Goal: Information Seeking & Learning: Learn about a topic

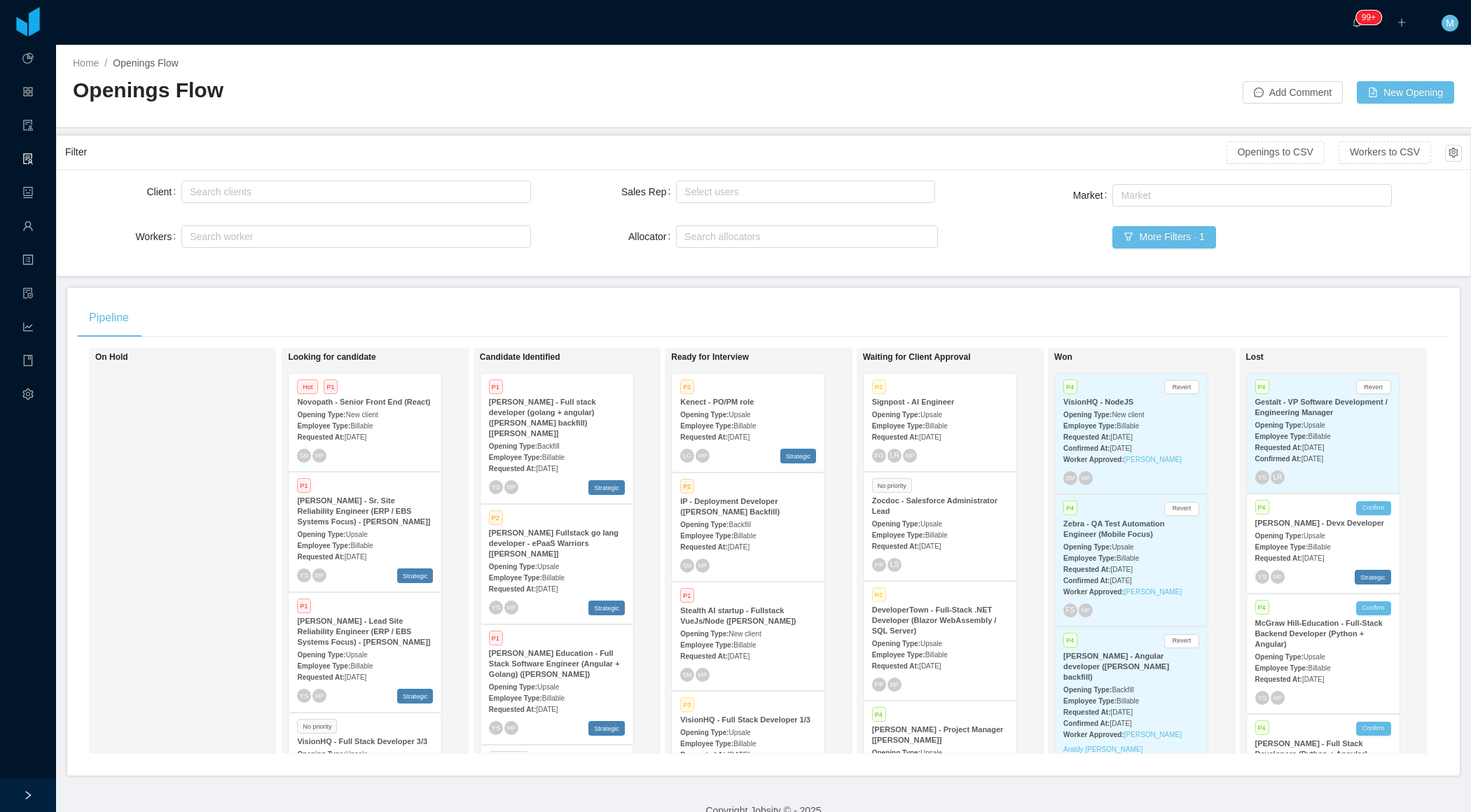
click at [660, 327] on div "Pipeline" at bounding box center [763, 317] width 1371 height 39
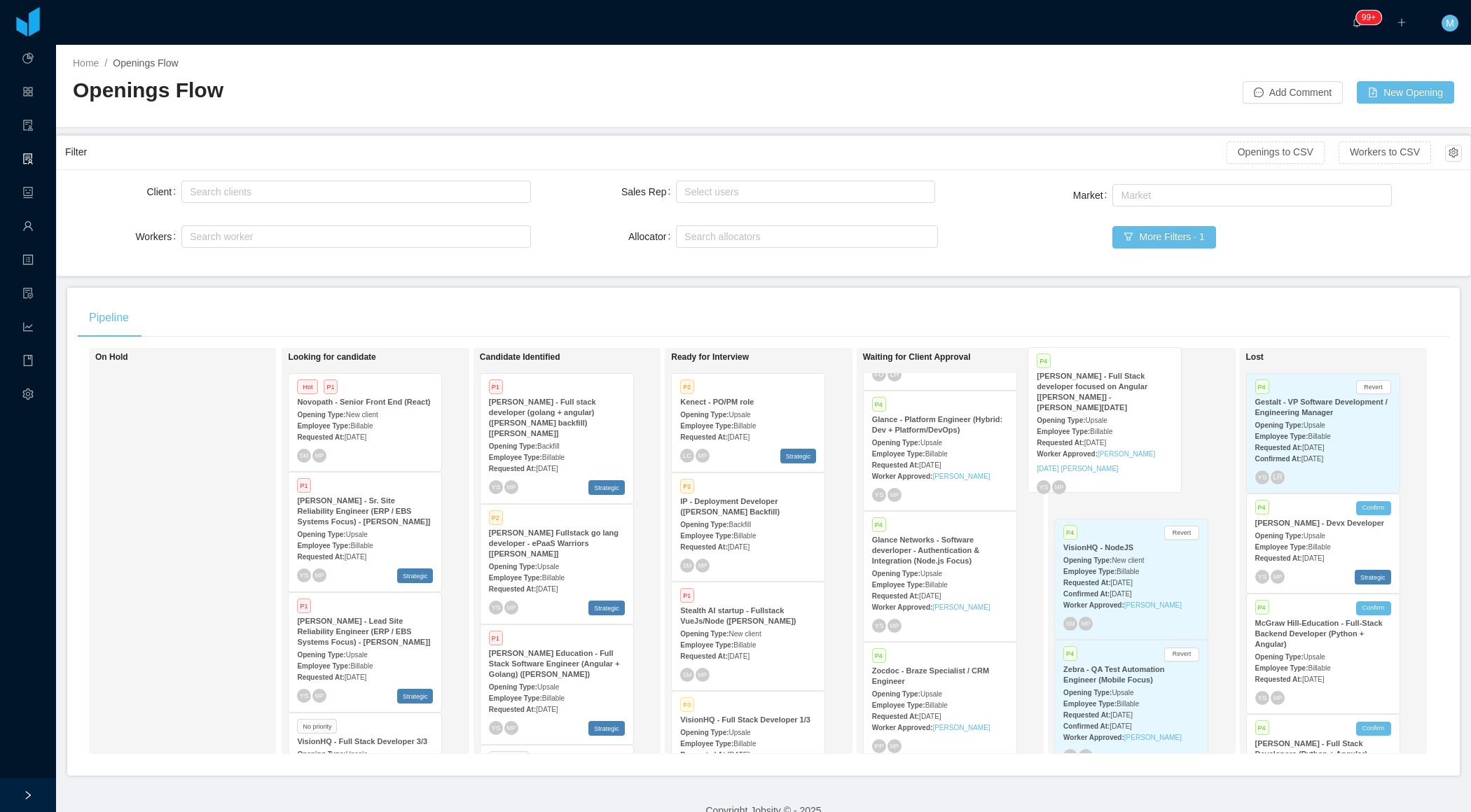
drag, startPoint x: 943, startPoint y: 587, endPoint x: 1109, endPoint y: 424, distance: 232.6
click at [1109, 424] on div "On Hold Looking for candidate Hot P1 Novopath - Senior Front End (React) Openin…" at bounding box center [763, 557] width 1371 height 417
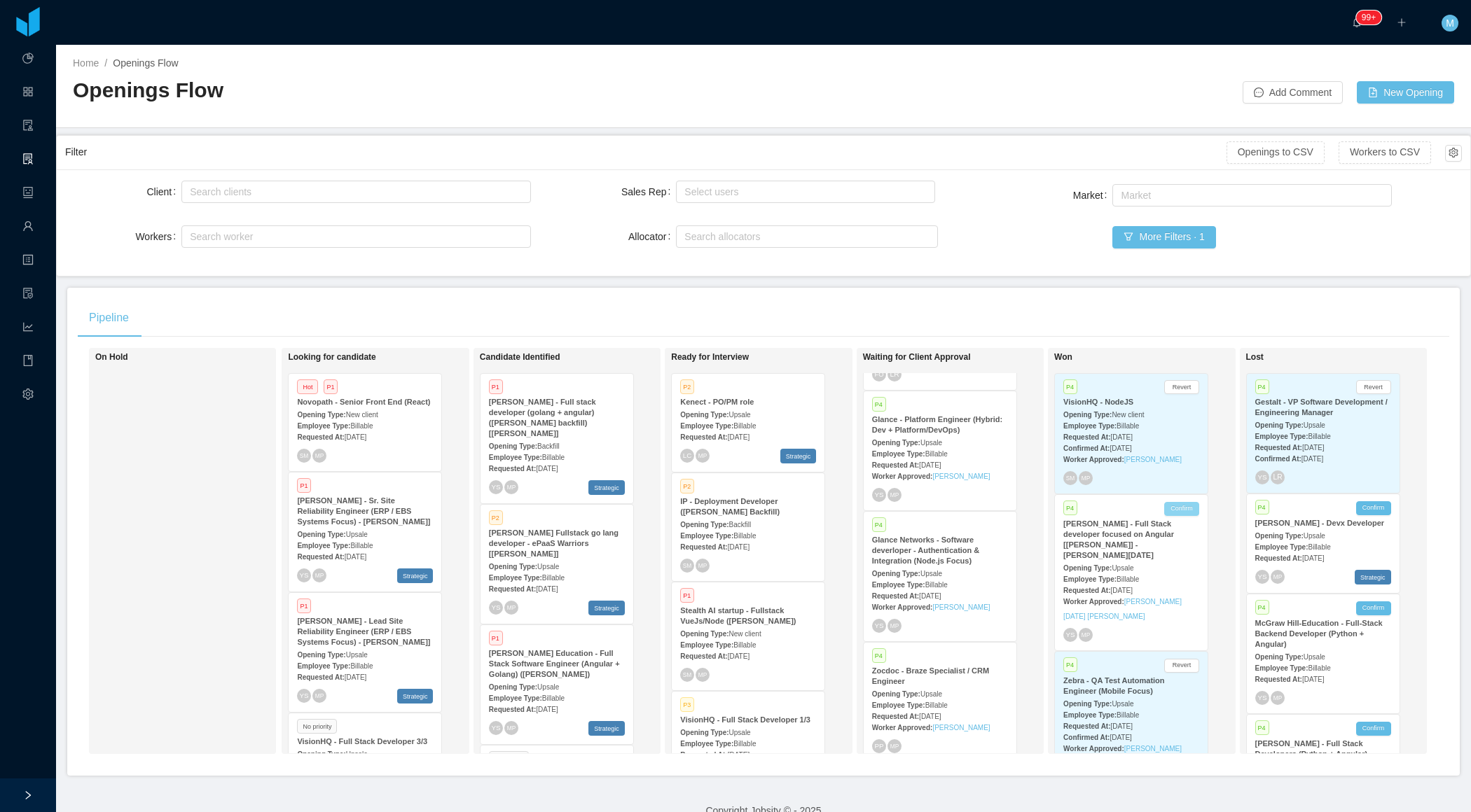
click at [1187, 516] on button "Confirm" at bounding box center [1182, 508] width 35 height 14
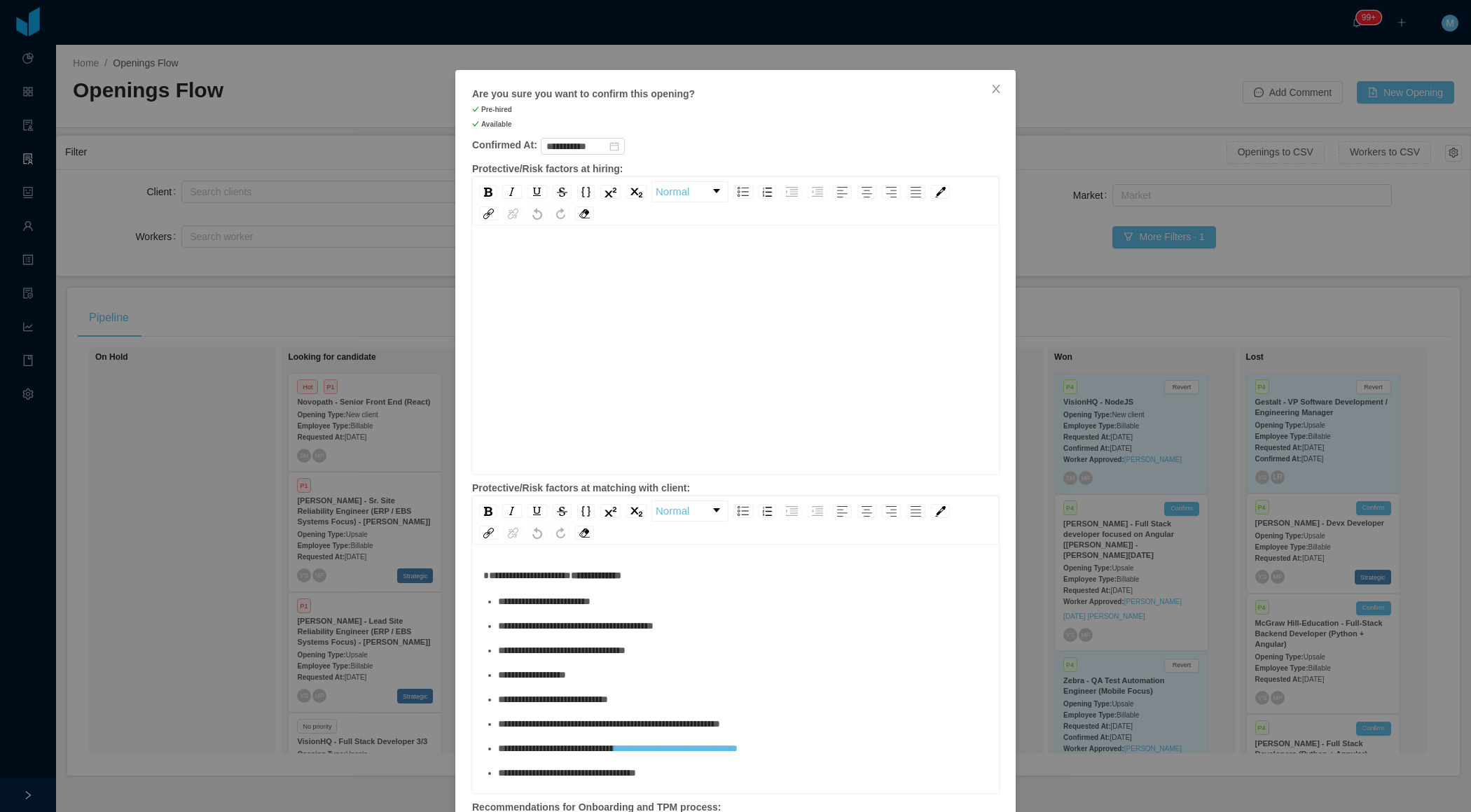
click at [677, 315] on div "rdw-editor" at bounding box center [736, 372] width 505 height 245
click at [996, 90] on icon "icon: close" at bounding box center [996, 88] width 8 height 9
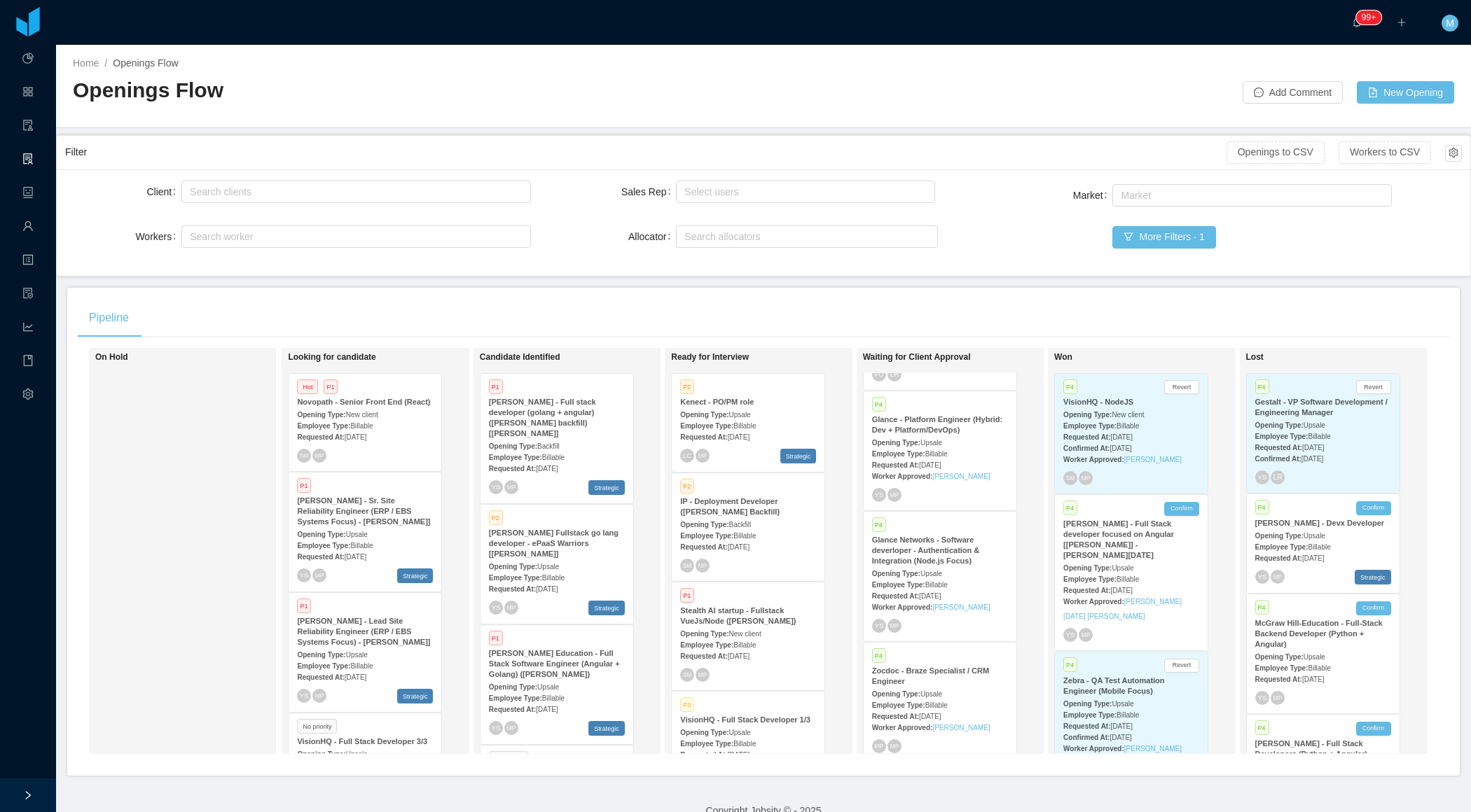
click at [1045, 290] on div "Pipeline On Hold Looking for candidate Hot P1 Novopath - Senior Front End (Reac…" at bounding box center [764, 531] width 1393 height 489
click at [1179, 516] on button "Confirm" at bounding box center [1182, 508] width 35 height 14
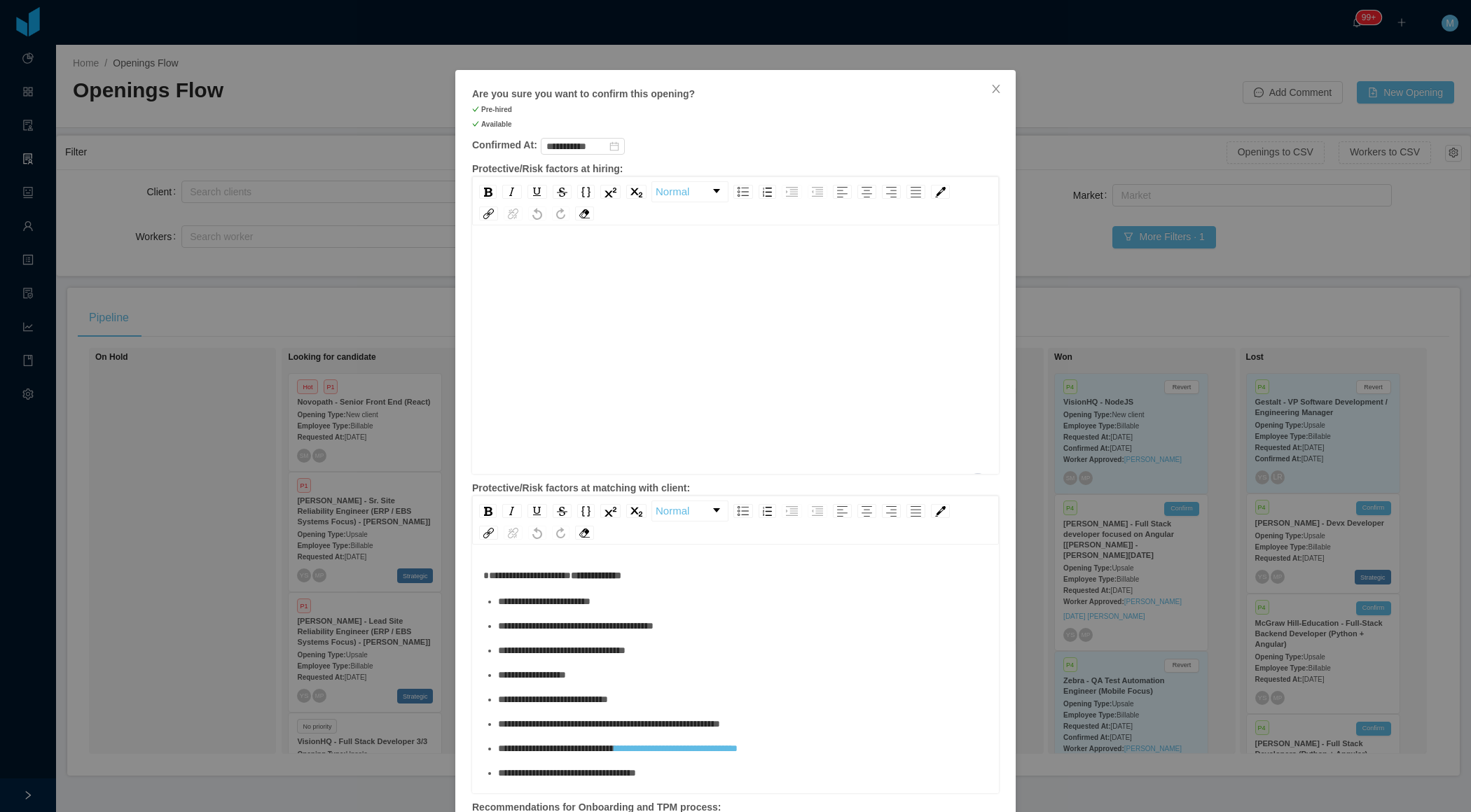
click at [695, 314] on div "To enrich screen reader interactions, please activate Accessibility in Grammarl…" at bounding box center [736, 372] width 505 height 245
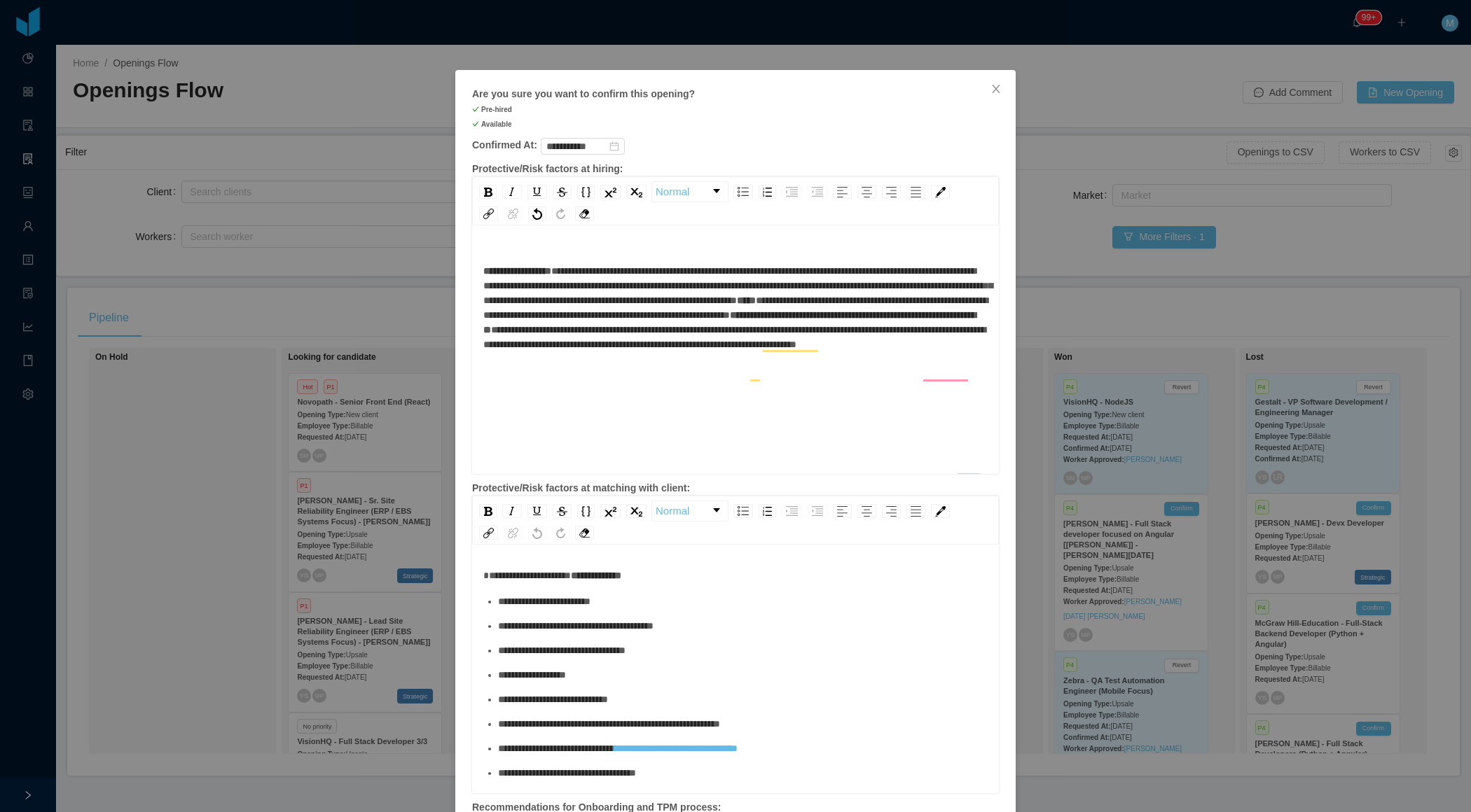
click at [677, 314] on div "**********" at bounding box center [736, 301] width 505 height 103
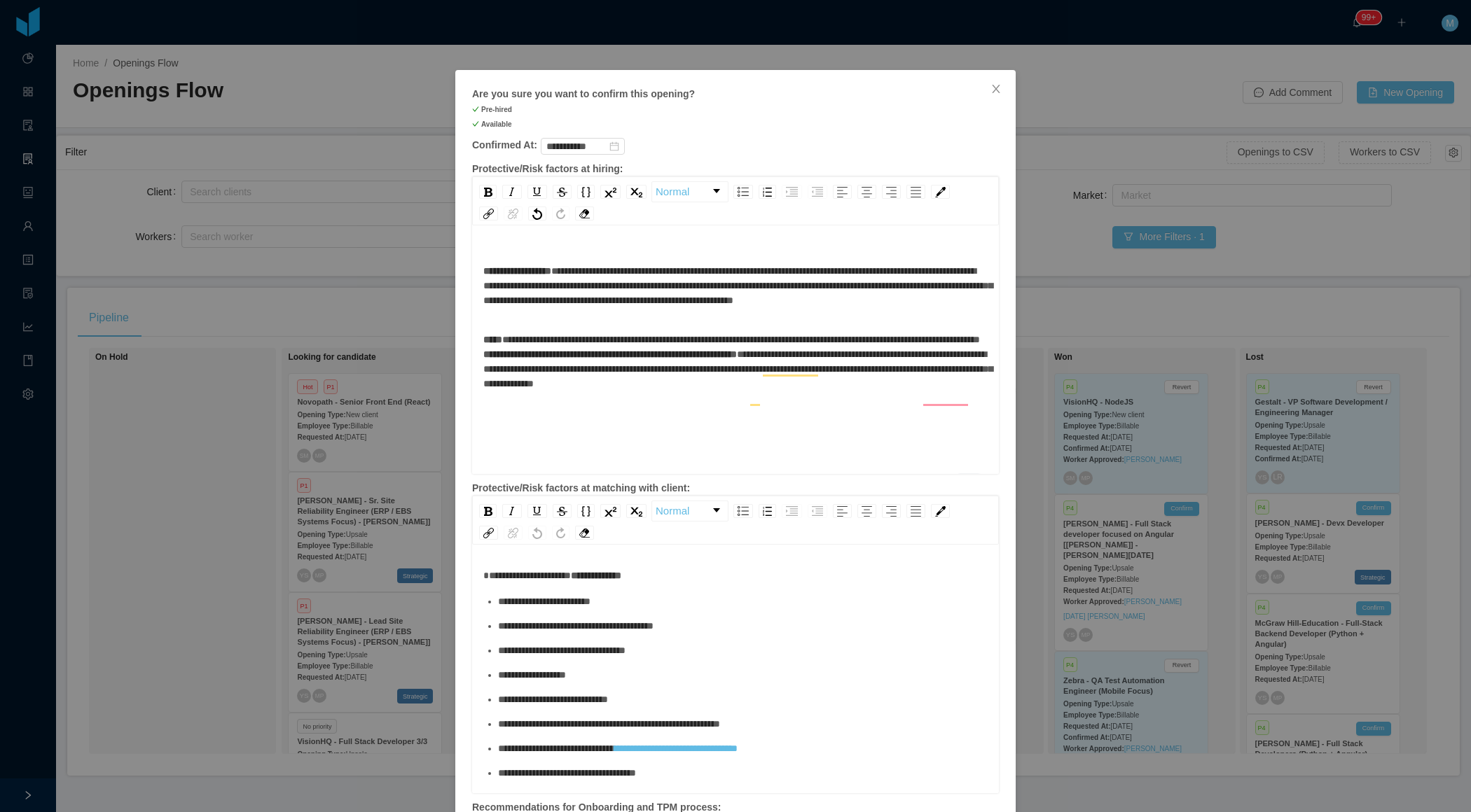
click at [623, 360] on span "**********" at bounding box center [609, 354] width 253 height 9
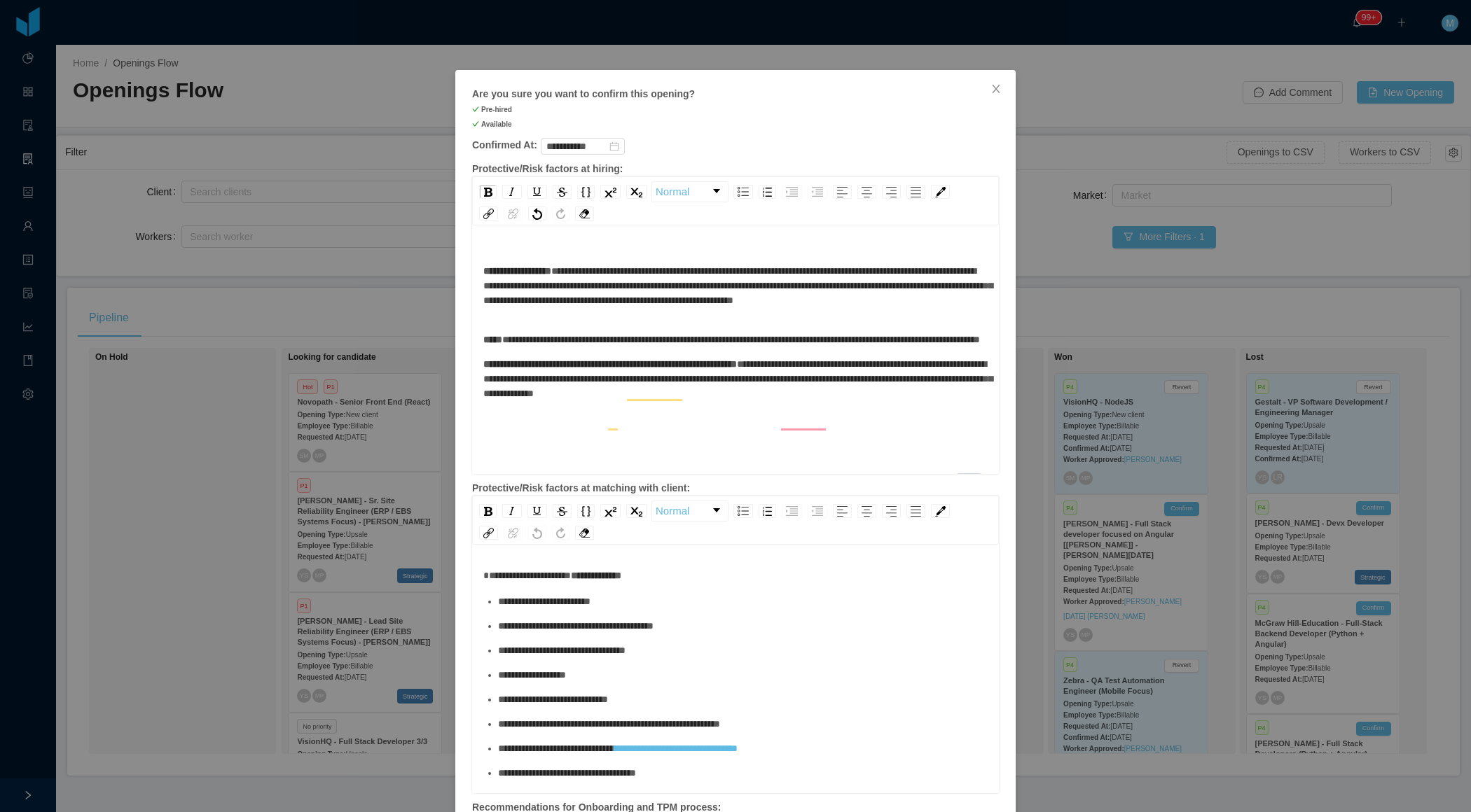
click at [877, 401] on div "**********" at bounding box center [736, 378] width 505 height 45
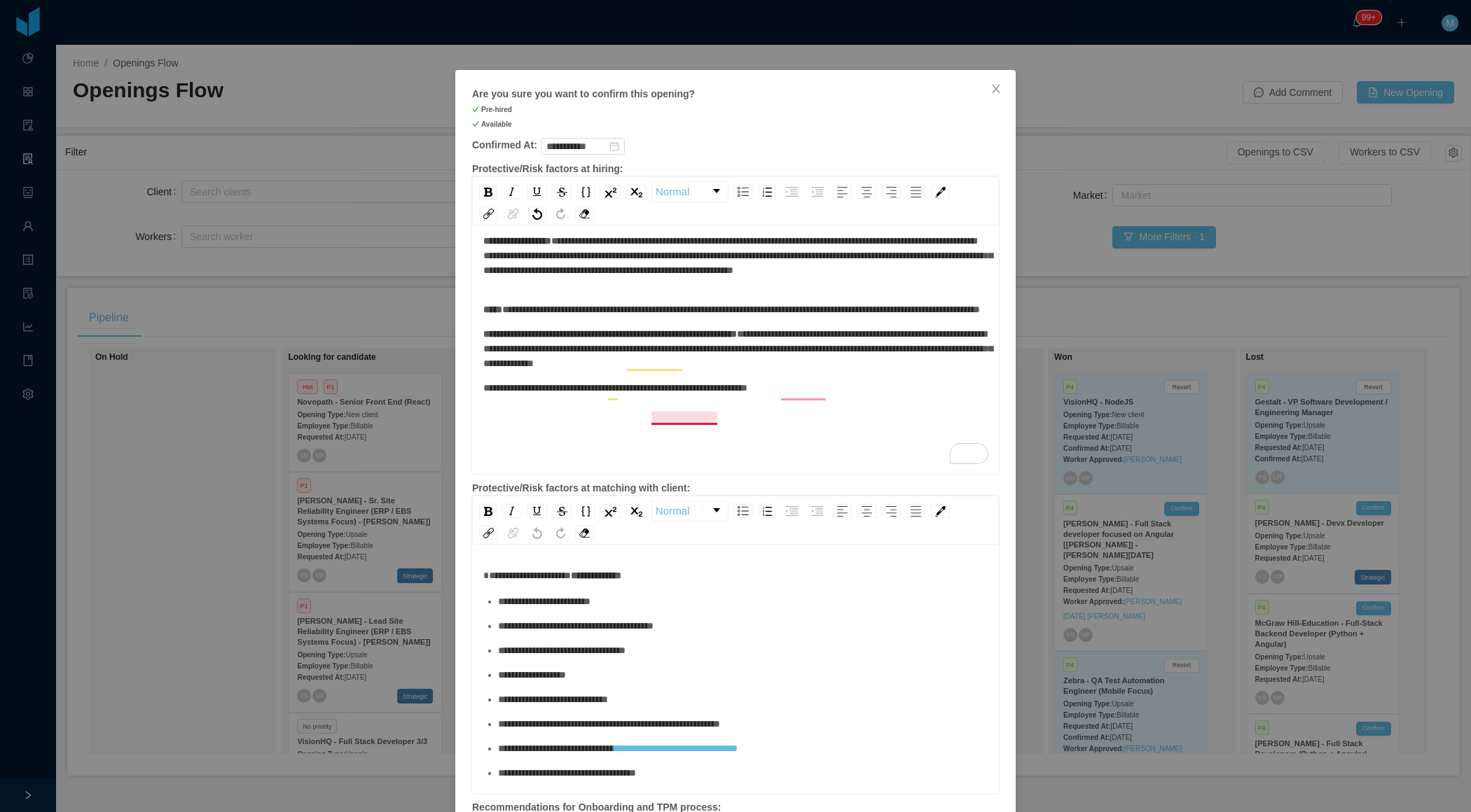
click at [686, 393] on span "**********" at bounding box center [615, 388] width 264 height 9
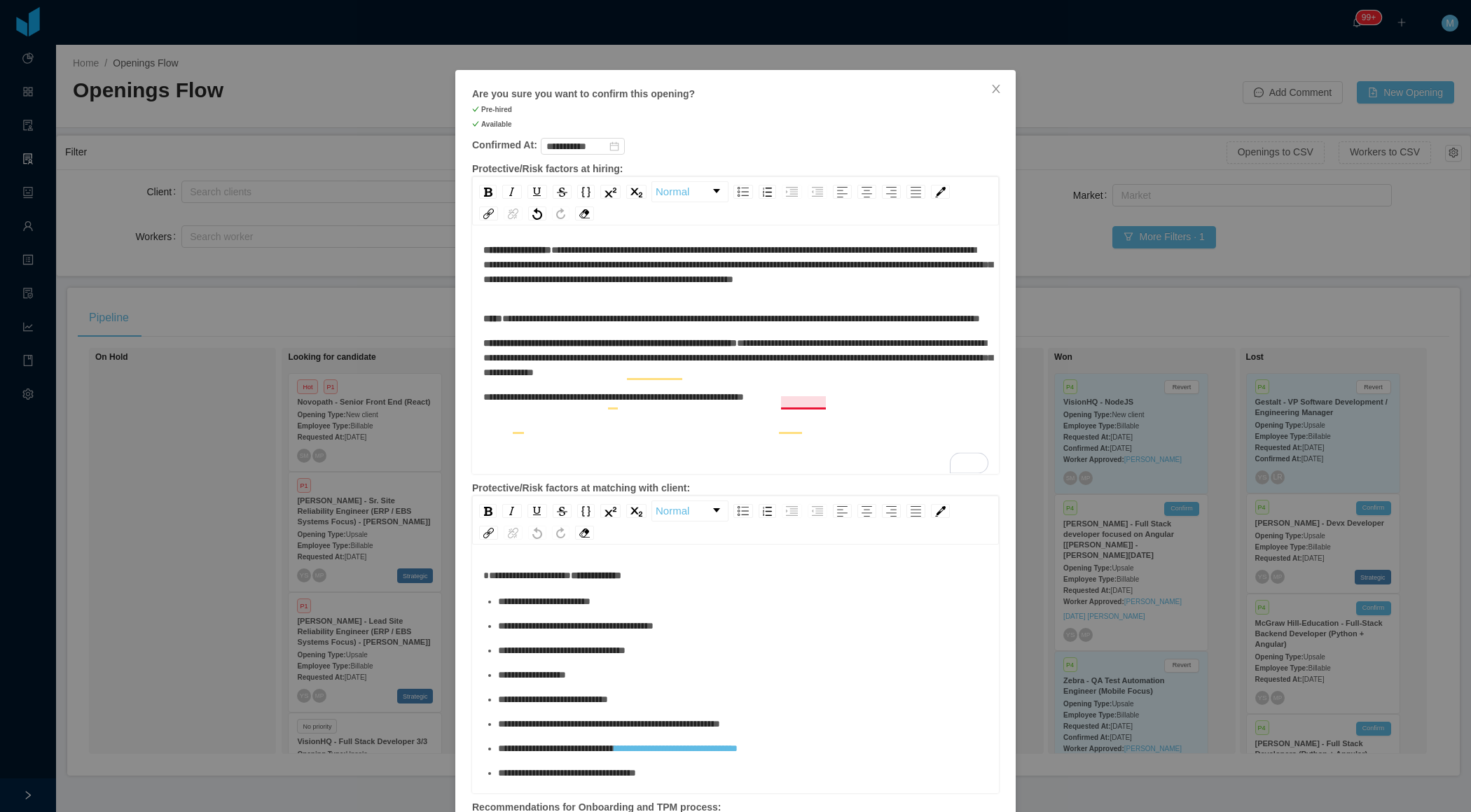
click at [814, 378] on span "**********" at bounding box center [737, 358] width 510 height 39
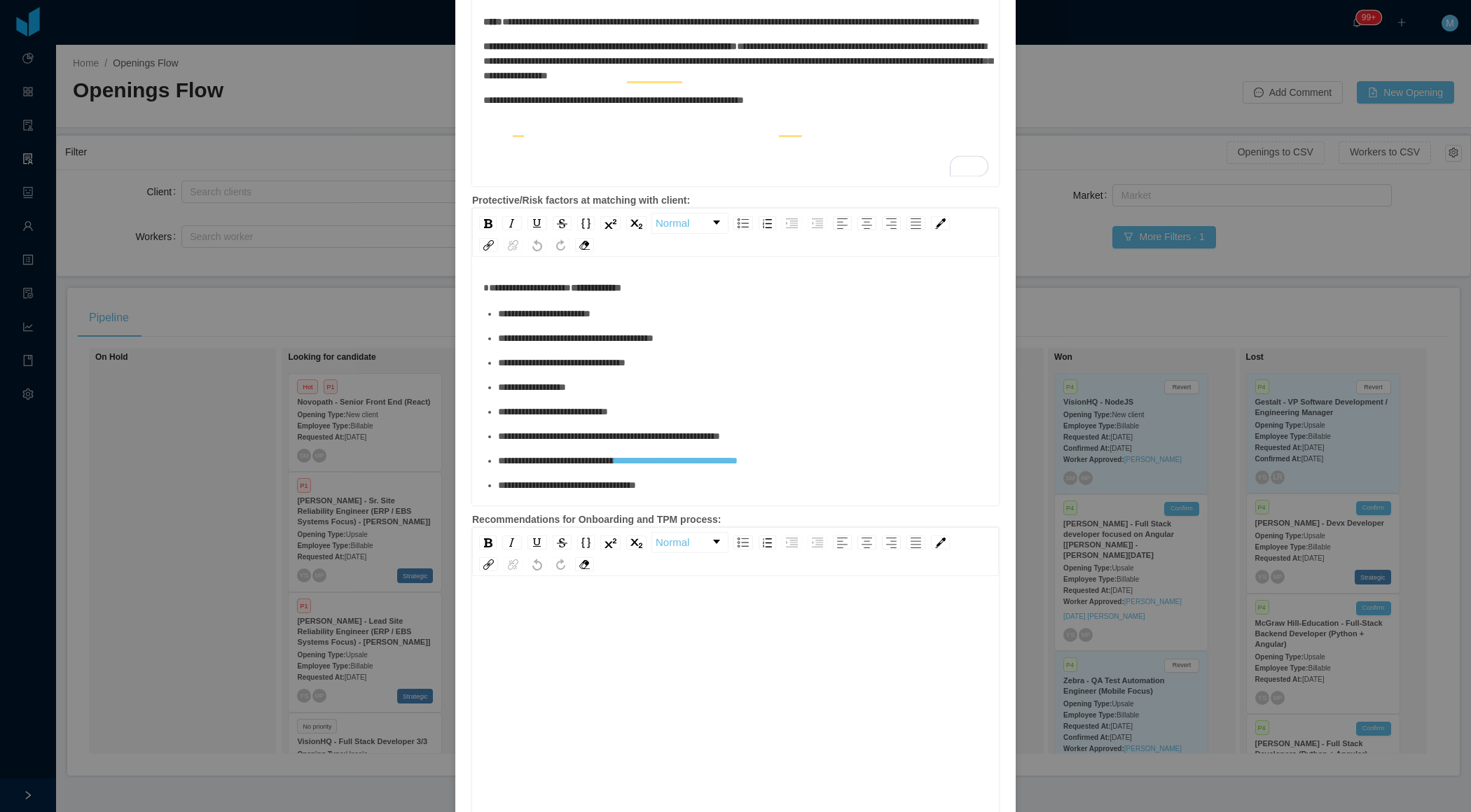
scroll to position [369, 0]
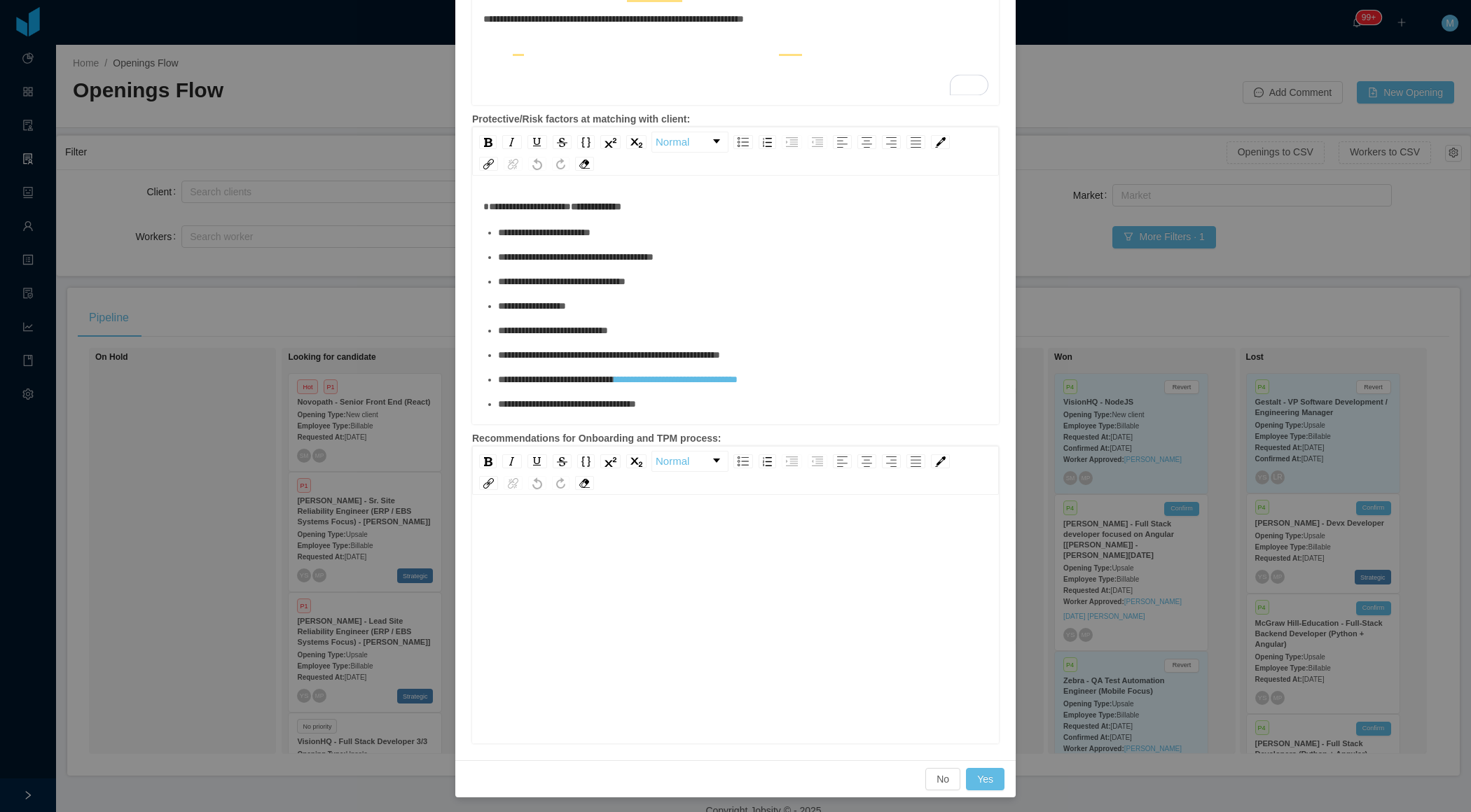
click at [698, 558] on div "rdw-editor" at bounding box center [736, 641] width 505 height 245
click at [492, 521] on span "**********" at bounding box center [528, 526] width 89 height 9
click at [632, 537] on div "**********" at bounding box center [736, 641] width 505 height 245
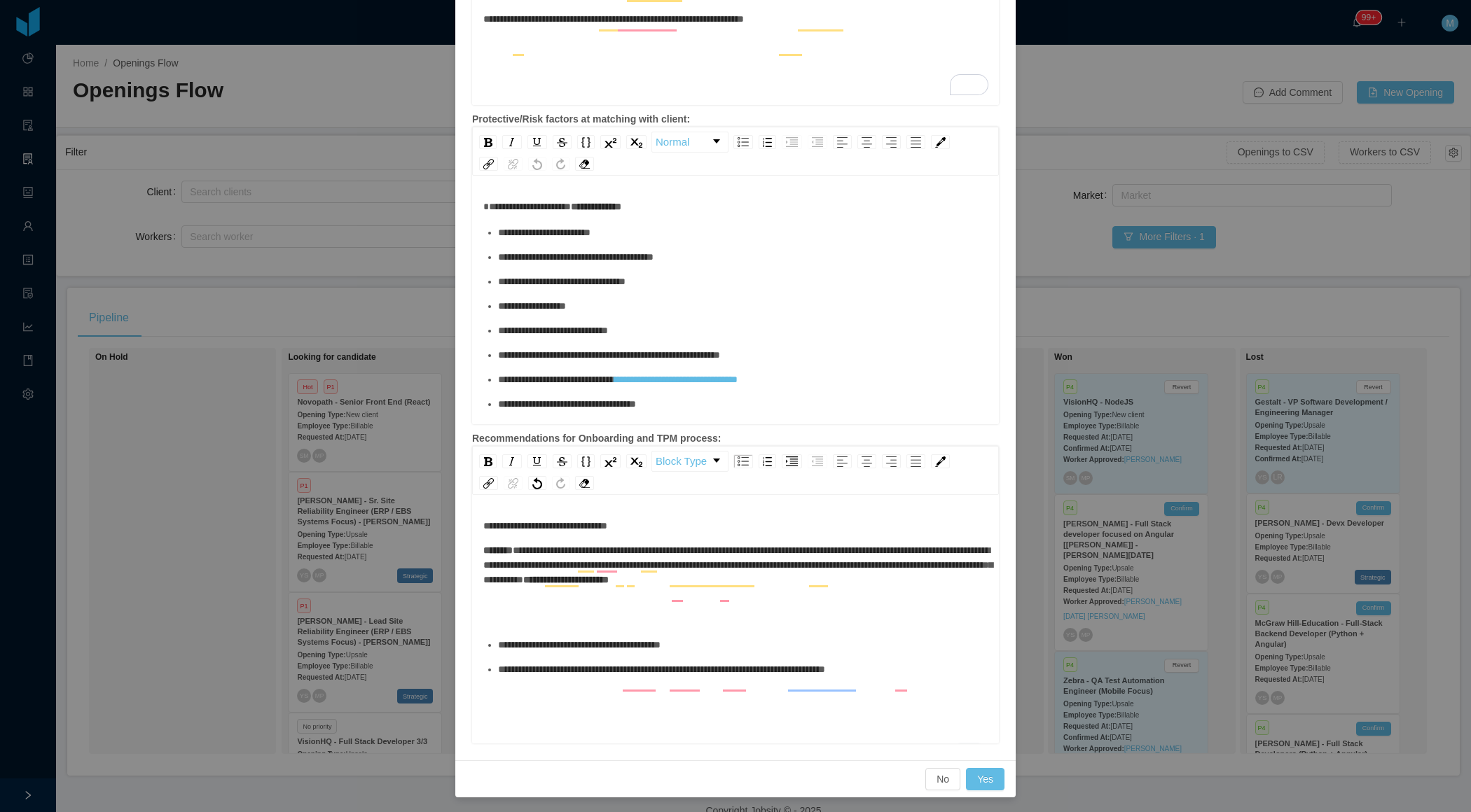
click at [523, 627] on div "To enrich screen reader interactions, please activate Accessibility in Grammarl…" at bounding box center [736, 619] width 505 height 15
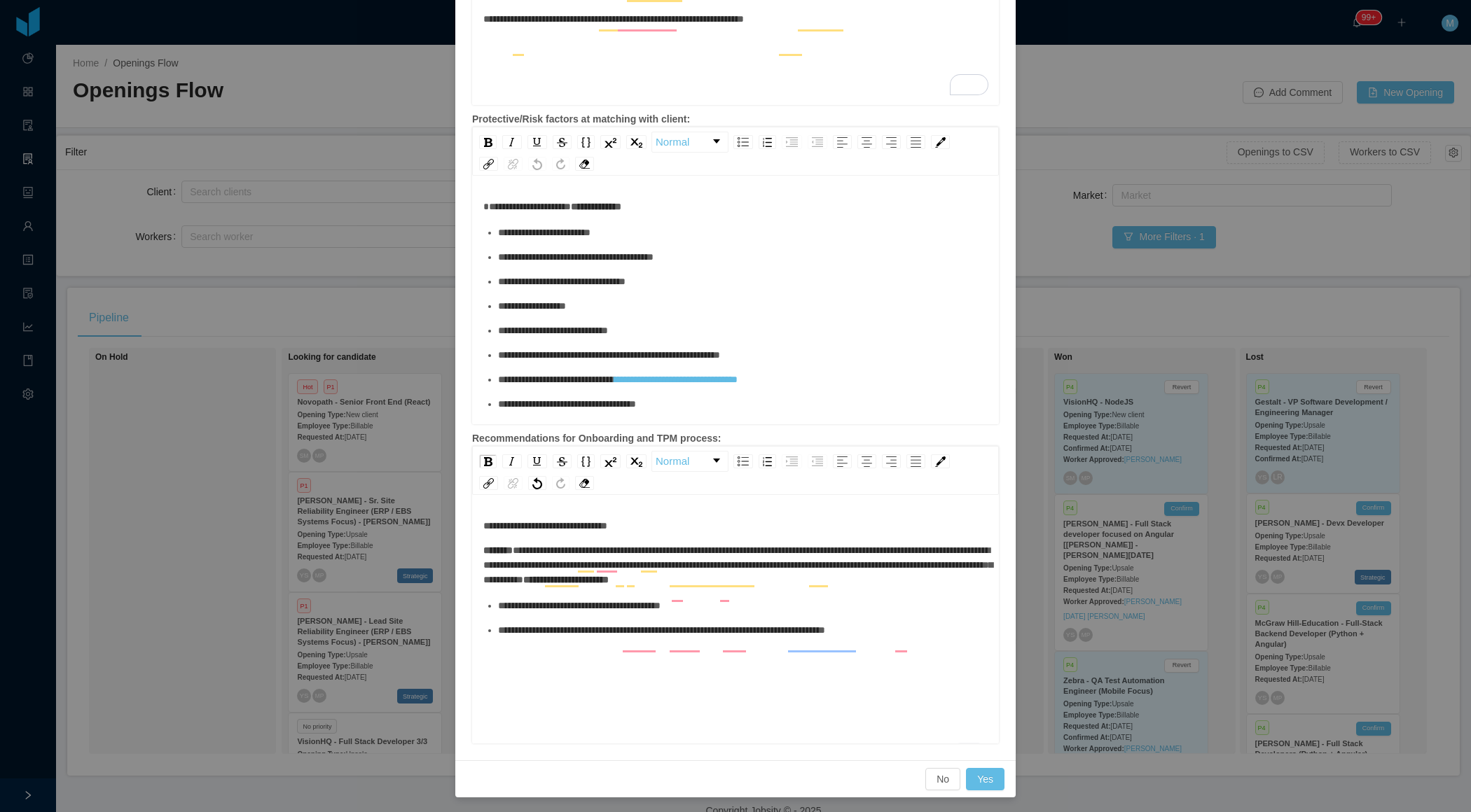
click at [958, 638] on div "**********" at bounding box center [743, 631] width 491 height 15
click at [983, 779] on button "Yes" at bounding box center [985, 780] width 39 height 23
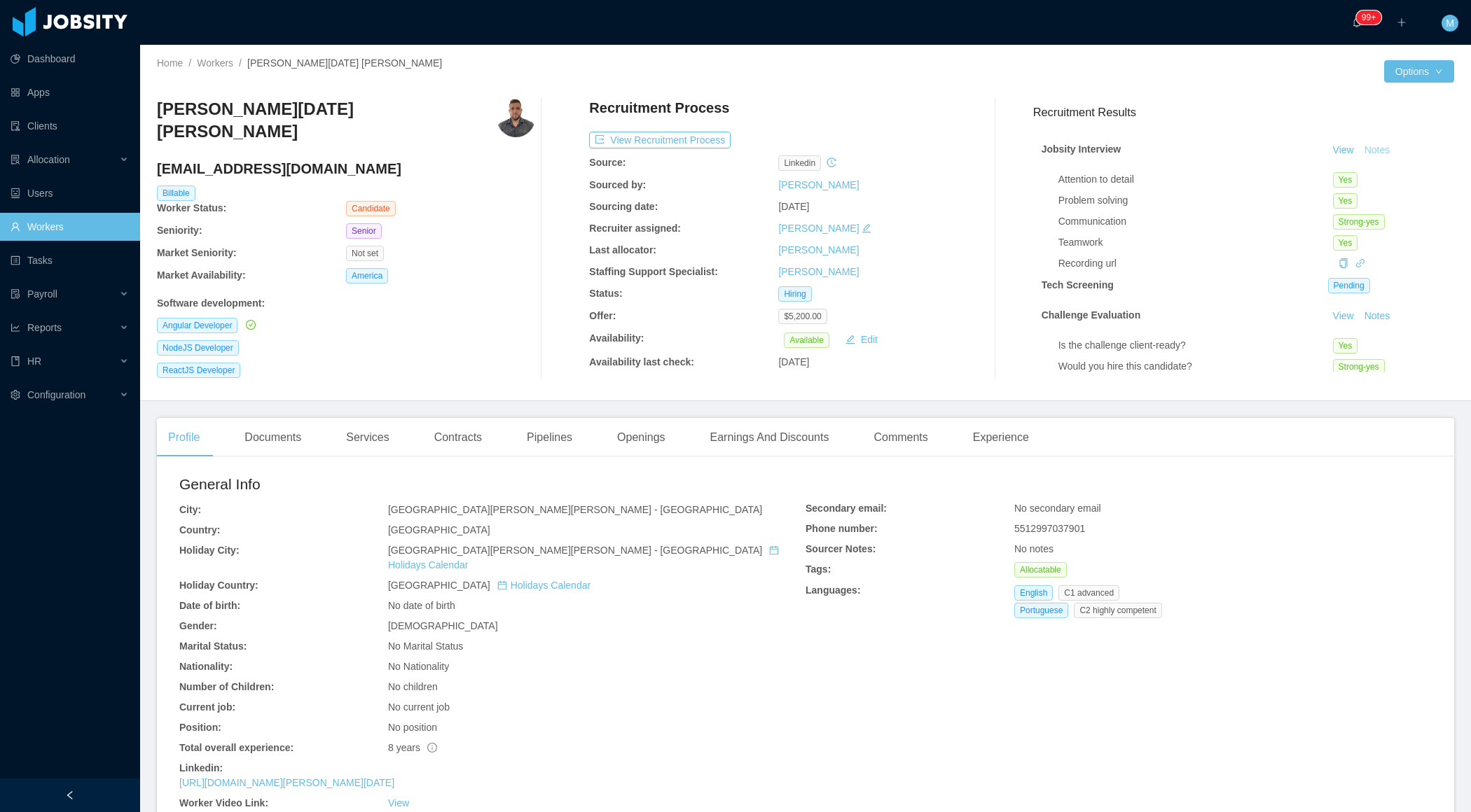
click at [1387, 153] on button "Notes" at bounding box center [1377, 151] width 37 height 17
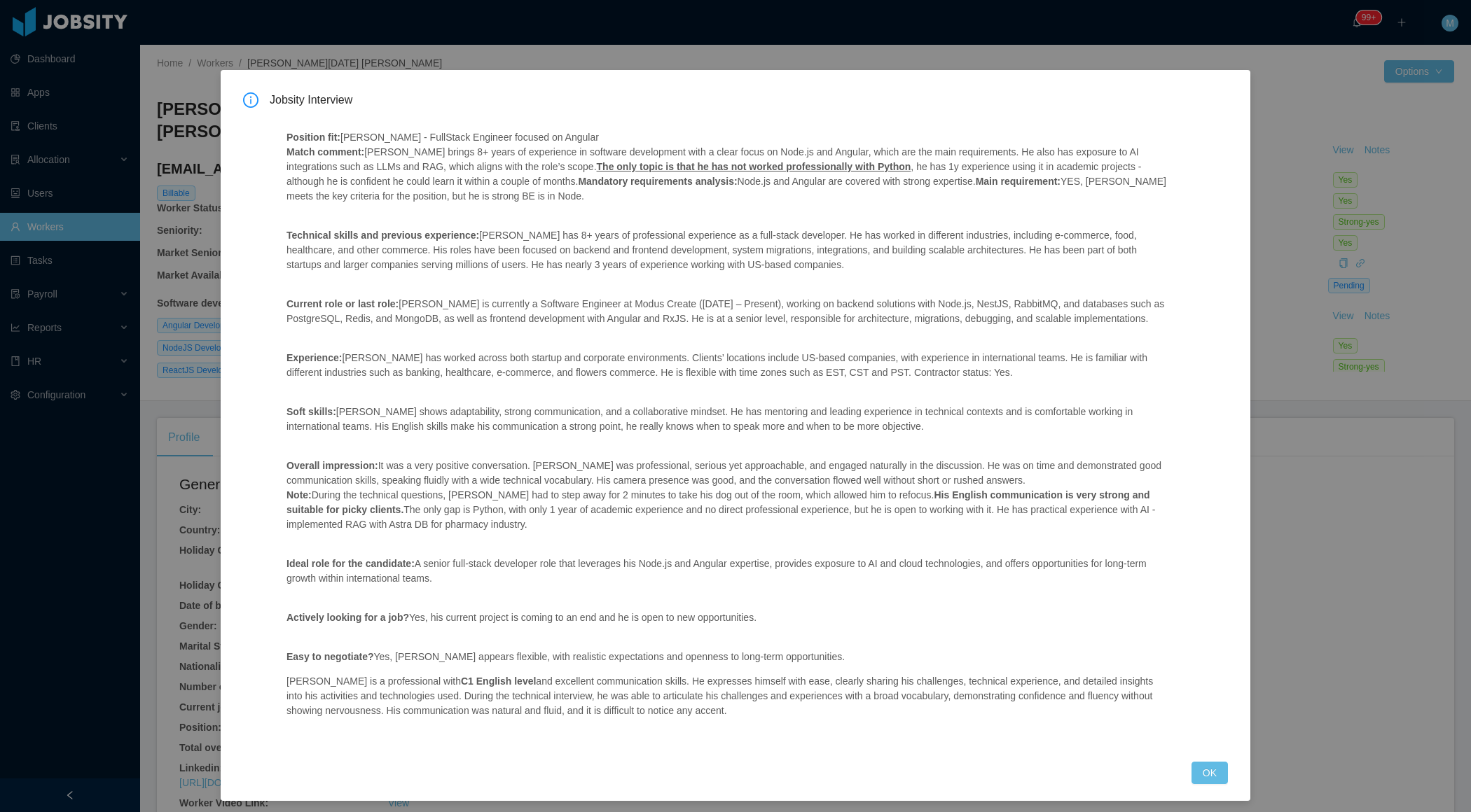
scroll to position [20, 0]
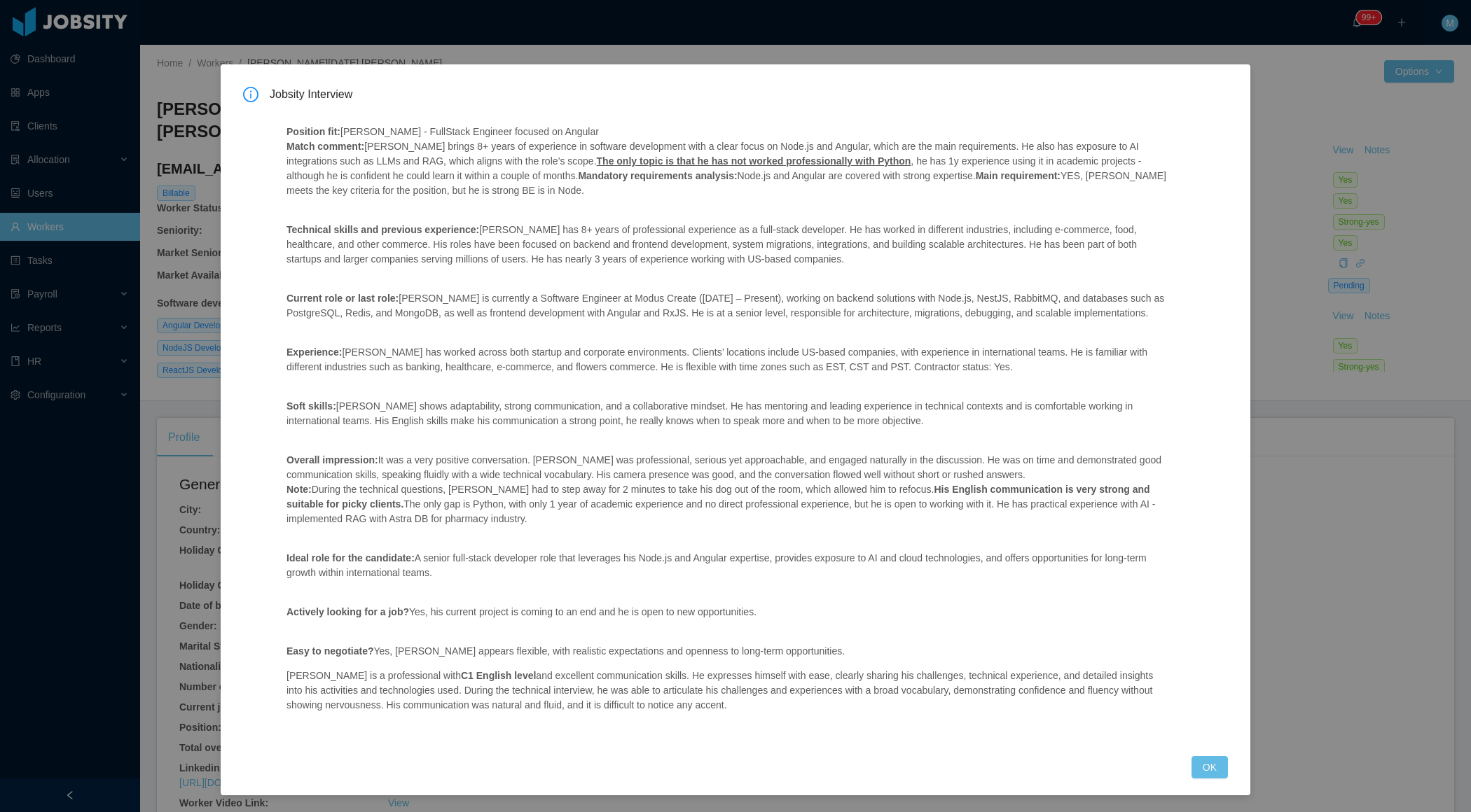
drag, startPoint x: 260, startPoint y: 449, endPoint x: 635, endPoint y: 523, distance: 382.2
click at [635, 523] on div "Jobsity Interview Position fit: McGraw-Hill - FullStack Engineer focused on Ang…" at bounding box center [736, 414] width 985 height 653
copy span "Soft skills: Leonardo shows adaptability, strong communication, and a collabora…"
click at [1221, 771] on button "OK" at bounding box center [1210, 767] width 36 height 23
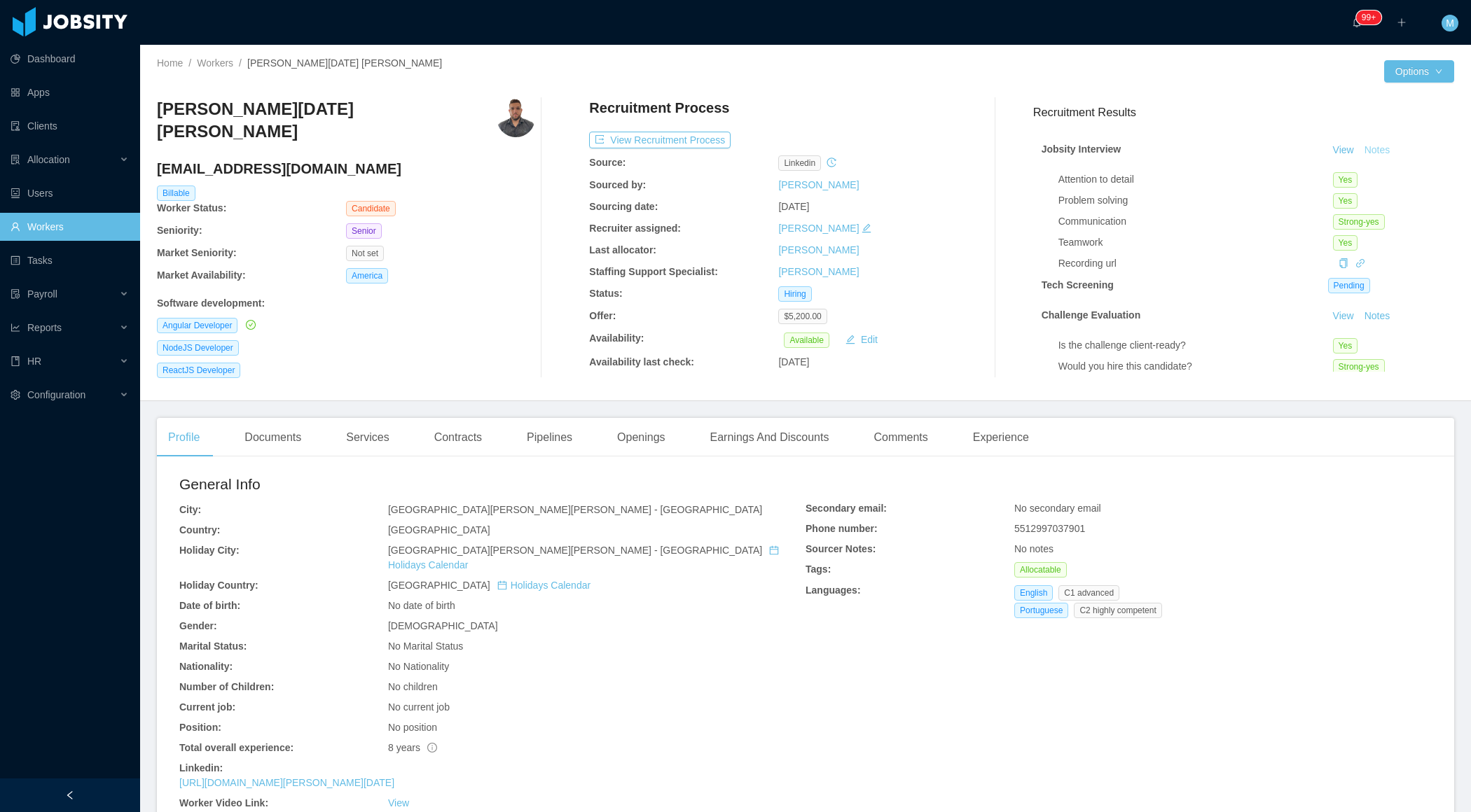
scroll to position [0, 0]
click at [1032, 431] on div "Experience" at bounding box center [1001, 437] width 79 height 39
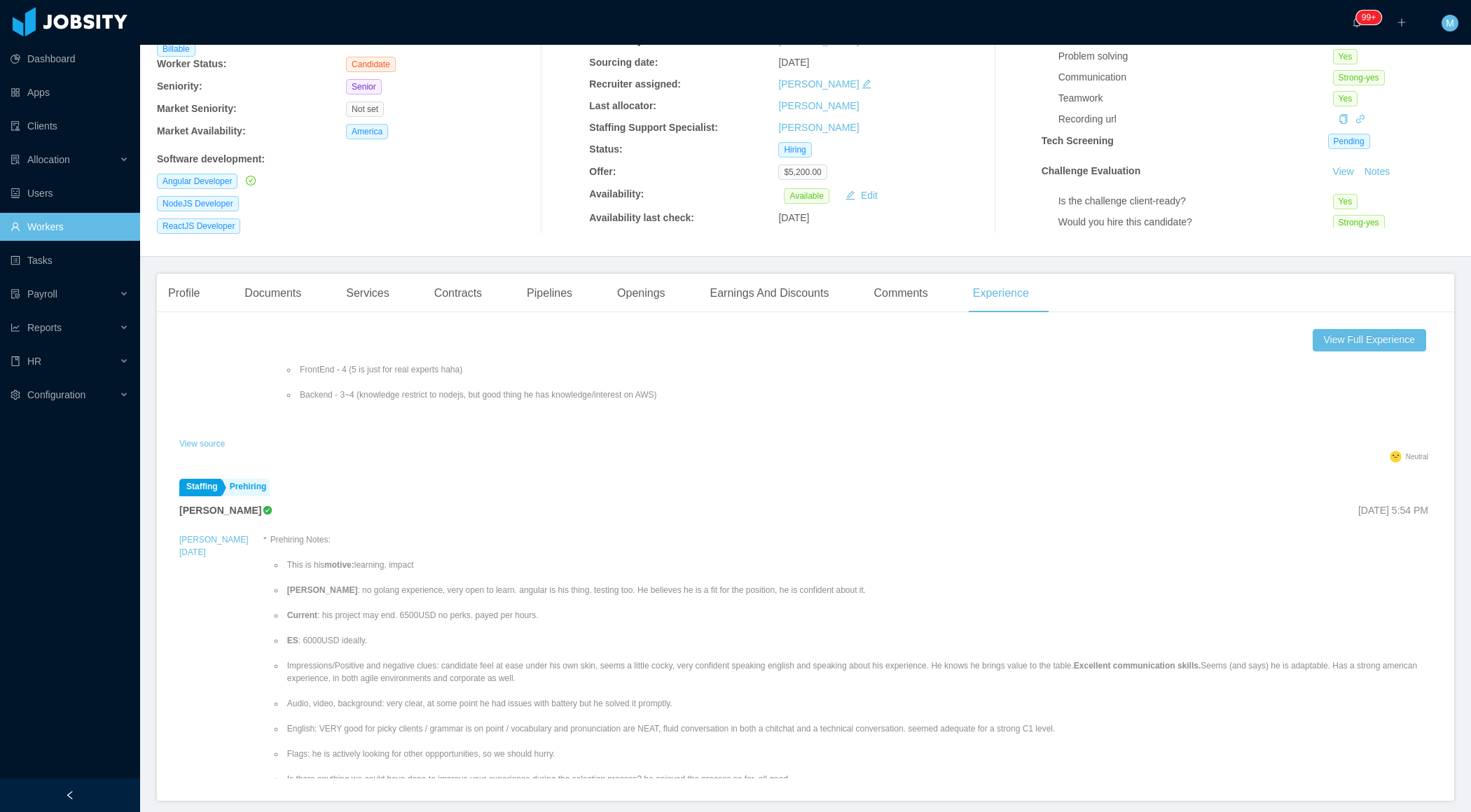
scroll to position [1203, 0]
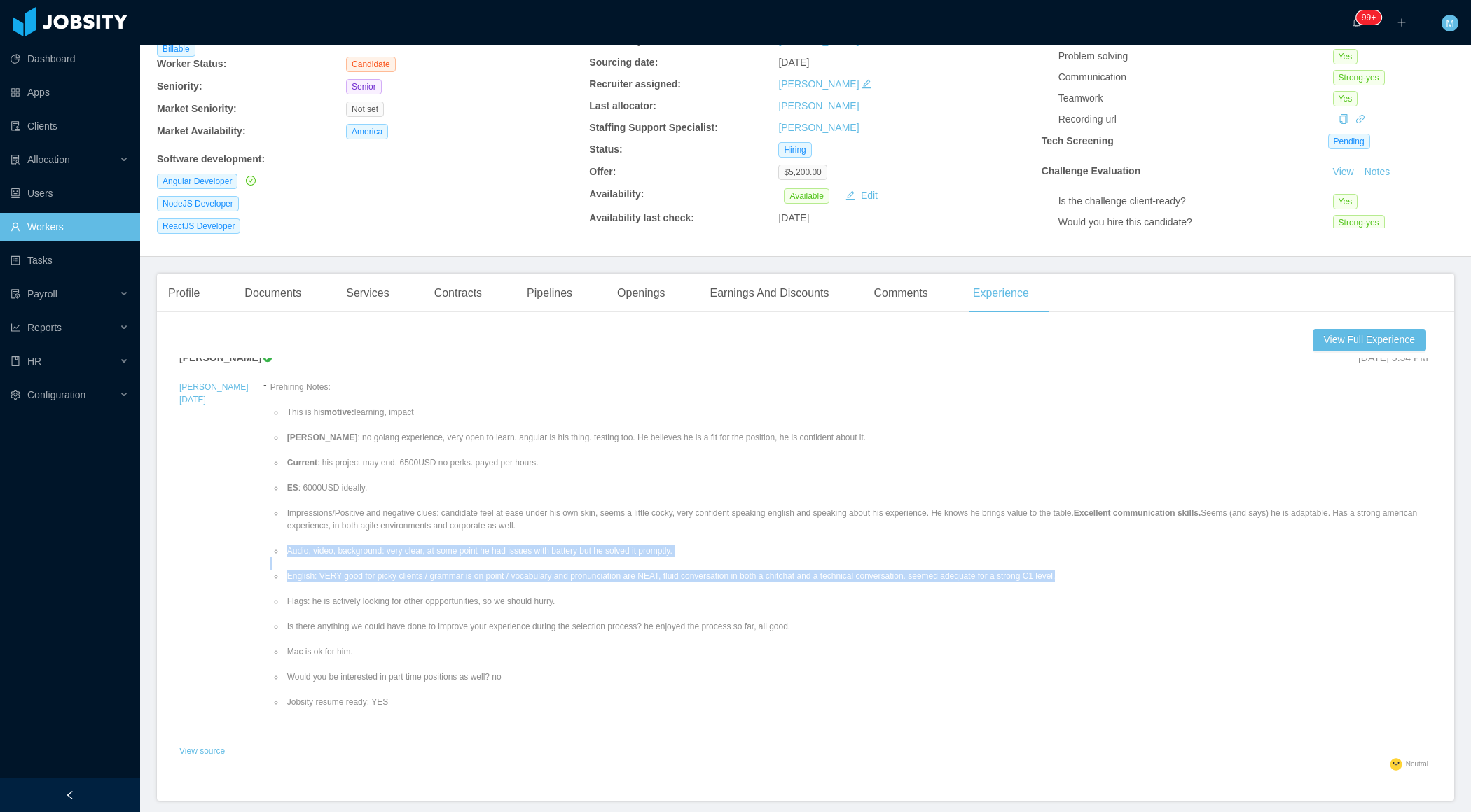
drag, startPoint x: 1097, startPoint y: 570, endPoint x: 289, endPoint y: 560, distance: 808.1
click at [289, 560] on ul "This is his motive: learning, impact Vijay : no golang experience, very open to…" at bounding box center [851, 557] width 1162 height 327
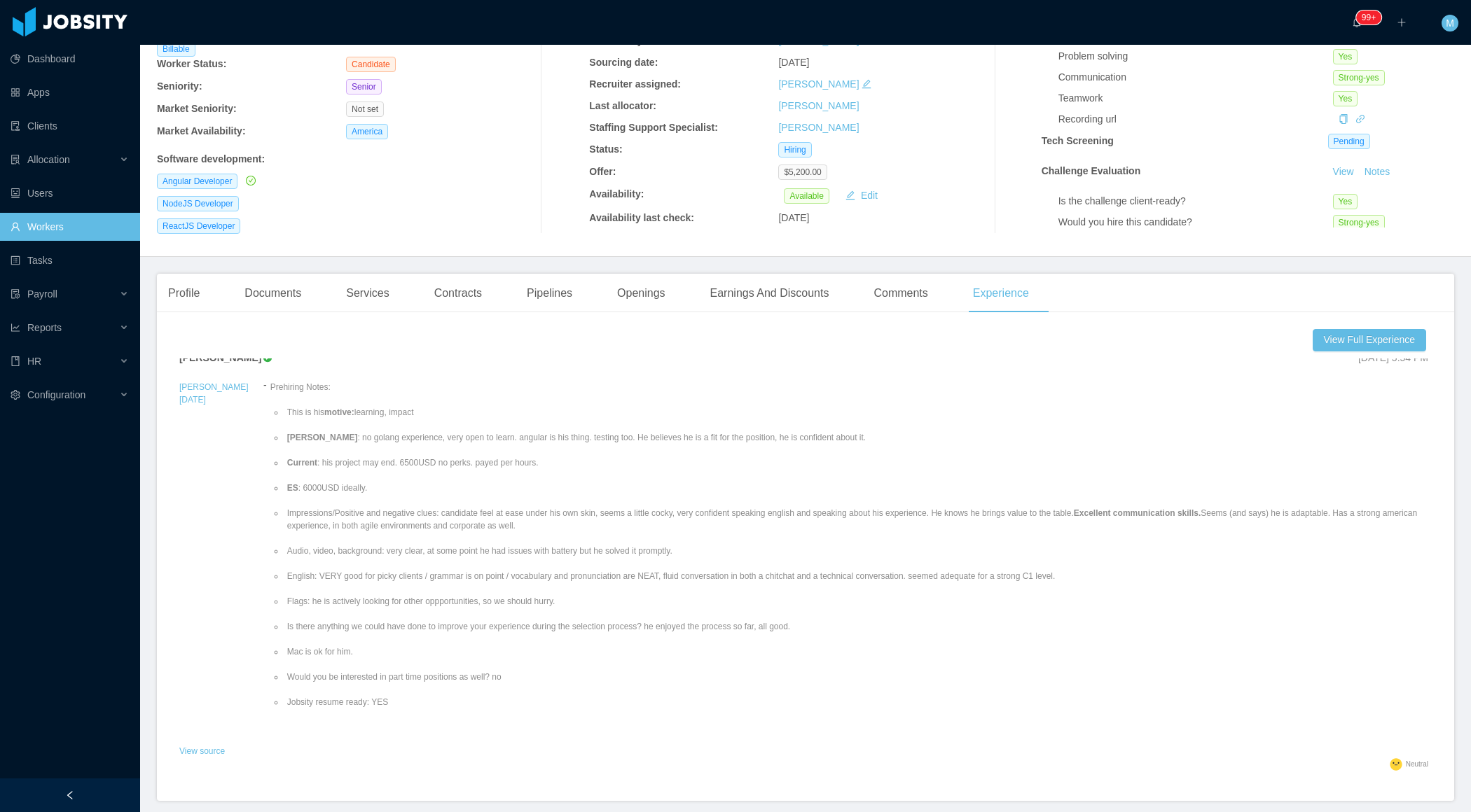
click at [270, 609] on ul "This is his motive: learning, impact Vijay : no golang experience, very open to…" at bounding box center [851, 557] width 1162 height 327
drag, startPoint x: 256, startPoint y: 594, endPoint x: 600, endPoint y: 587, distance: 344.1
click at [600, 595] on li "Flags: he is actively looking for other oppportunities, so we should hurry." at bounding box center [858, 600] width 1147 height 12
copy li "Flags: he is actively looking for other oppportunities, so we should hurry."
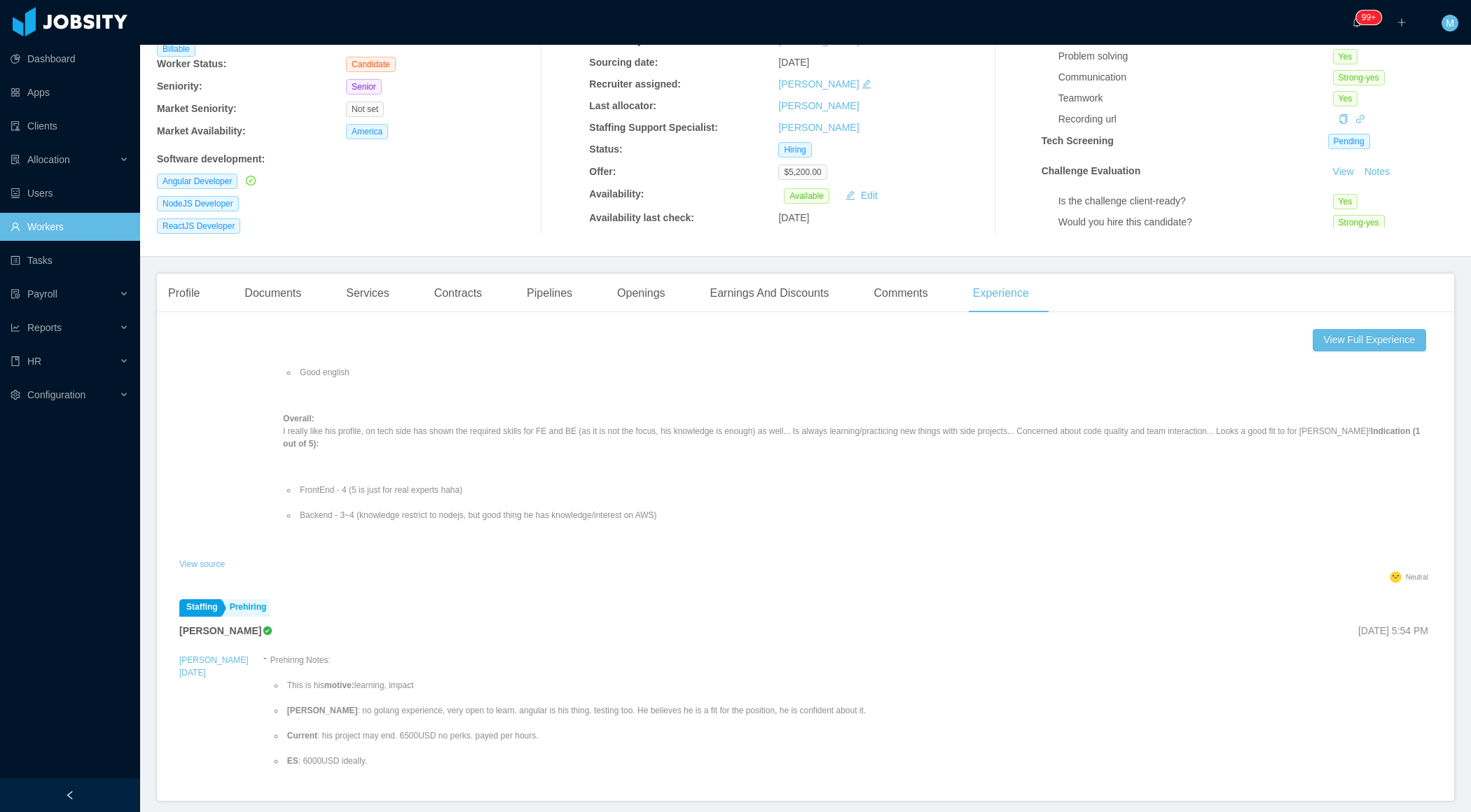
scroll to position [906, 0]
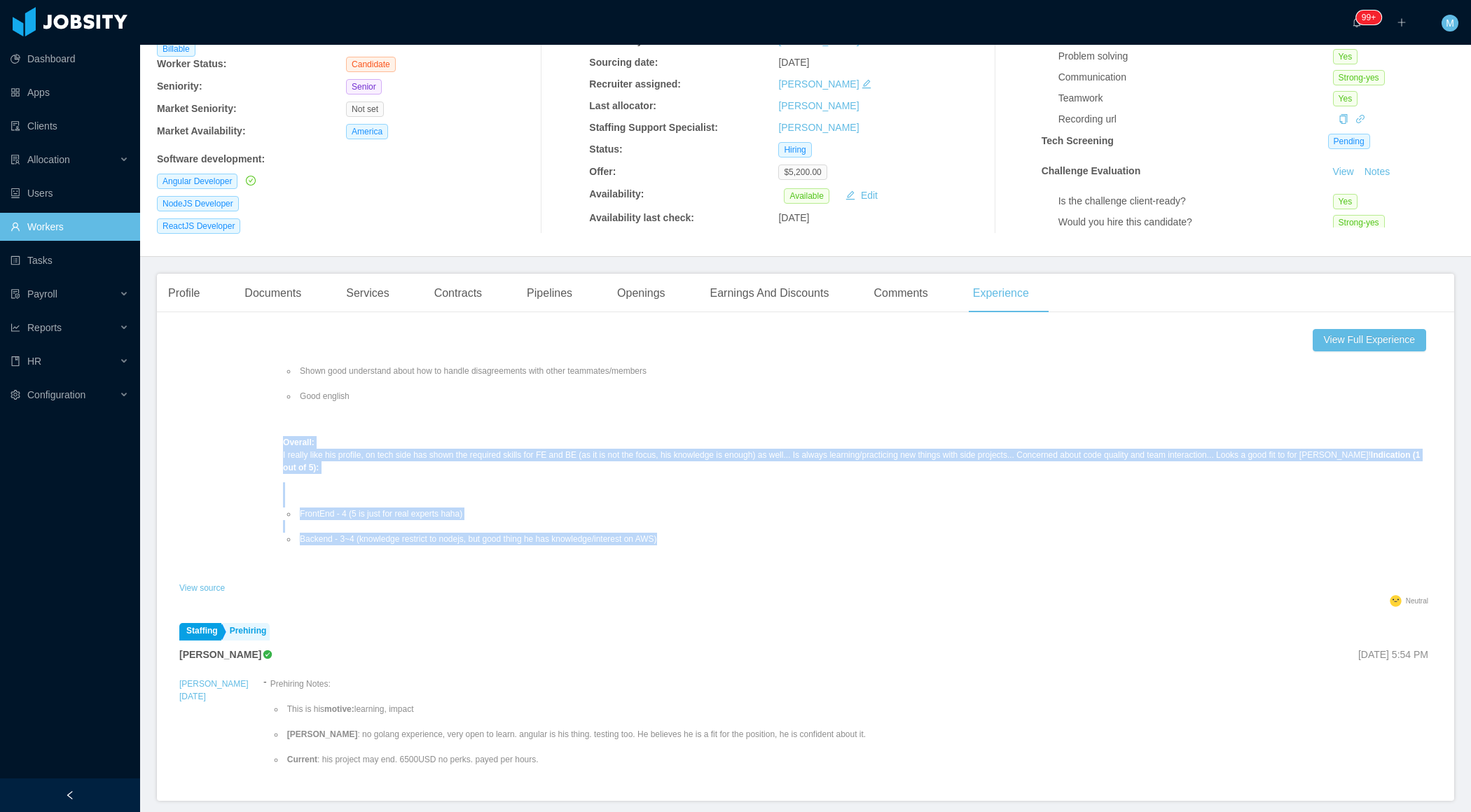
drag, startPoint x: 661, startPoint y: 528, endPoint x: 251, endPoint y: 437, distance: 420.0
click at [283, 437] on div "Leonardo Natal Strong Points: Has 6~8 years with Angular Has led other develope…" at bounding box center [857, 239] width 1149 height 681
copy div "Overall: I really like his profile, on tech side has shown the required skills …"
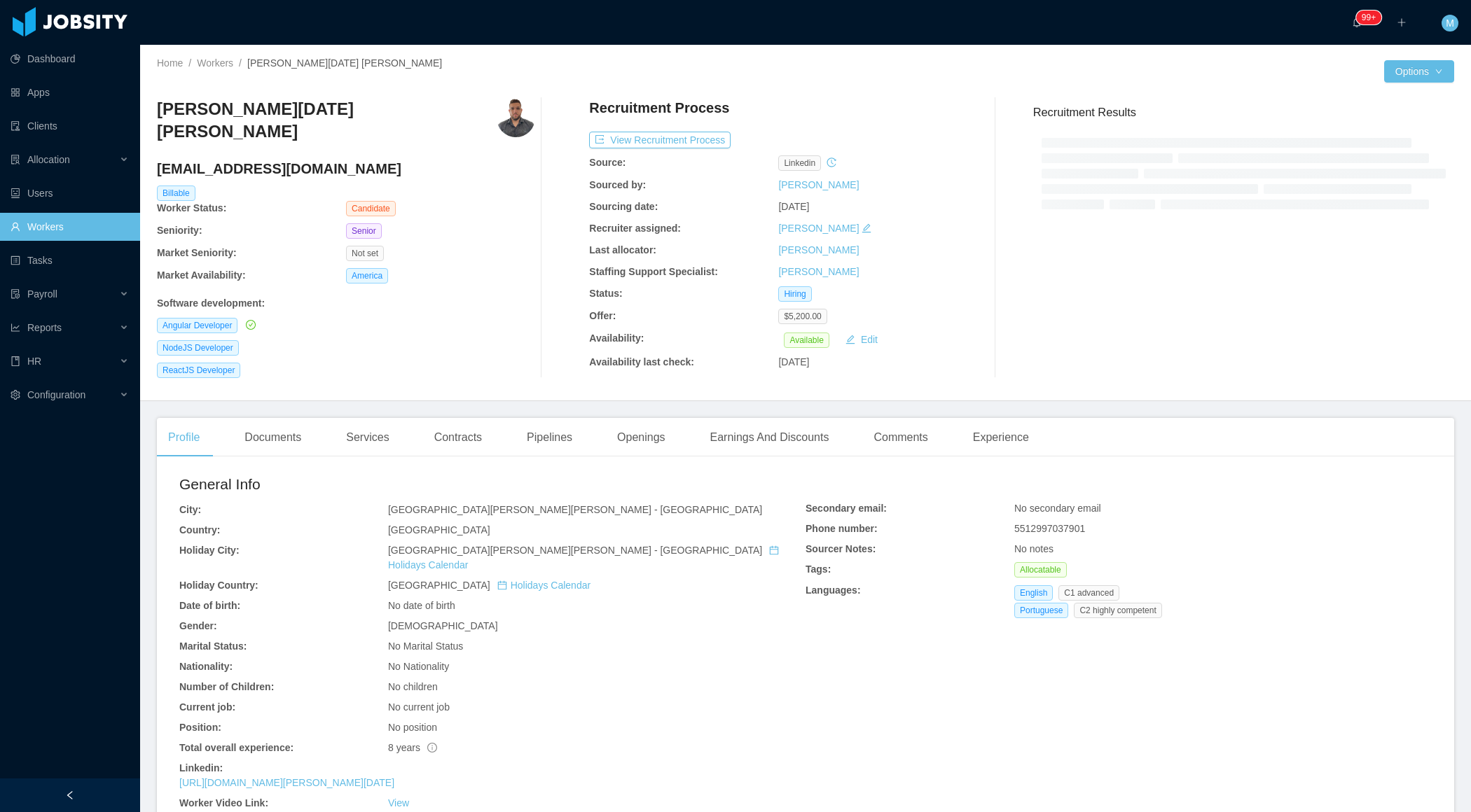
click at [85, 802] on div at bounding box center [70, 795] width 140 height 33
